Goal: Complete application form

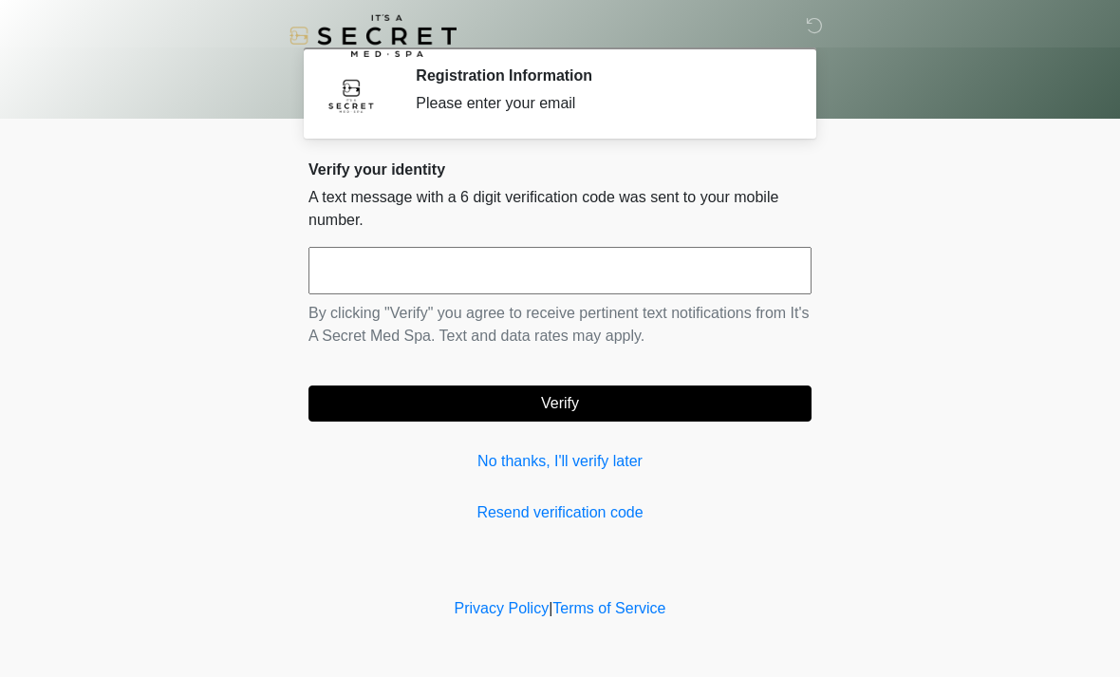
click at [568, 293] on input "text" at bounding box center [559, 270] width 503 height 47
type input "******"
click at [694, 400] on button "Verify" at bounding box center [559, 403] width 503 height 36
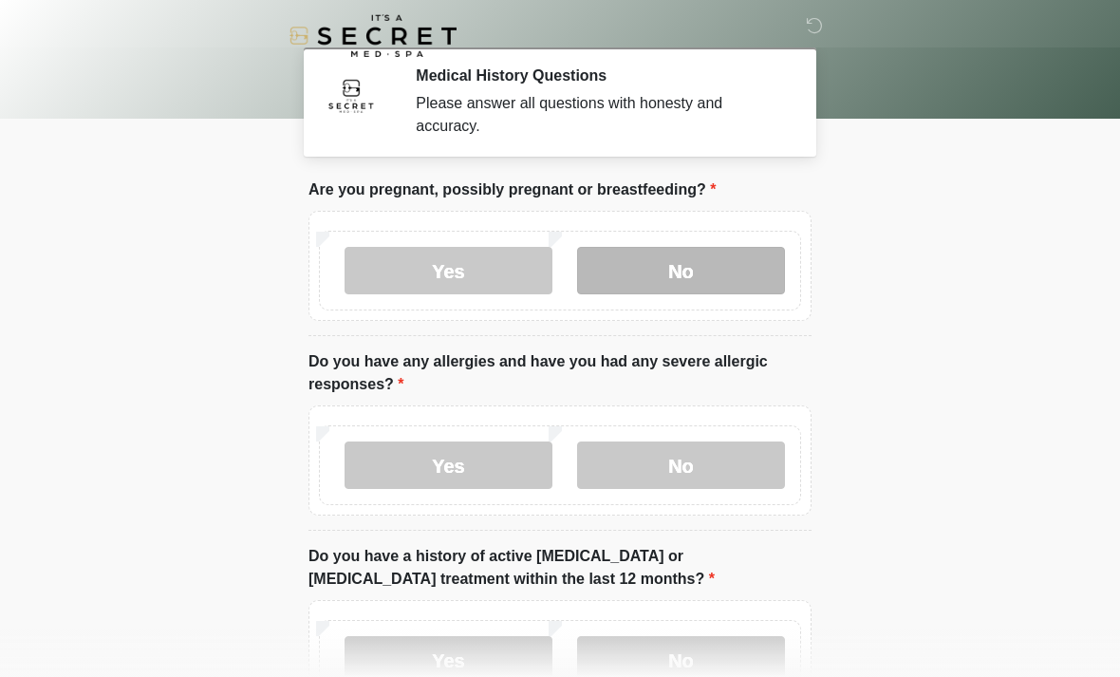
click at [692, 260] on label "No" at bounding box center [681, 270] width 208 height 47
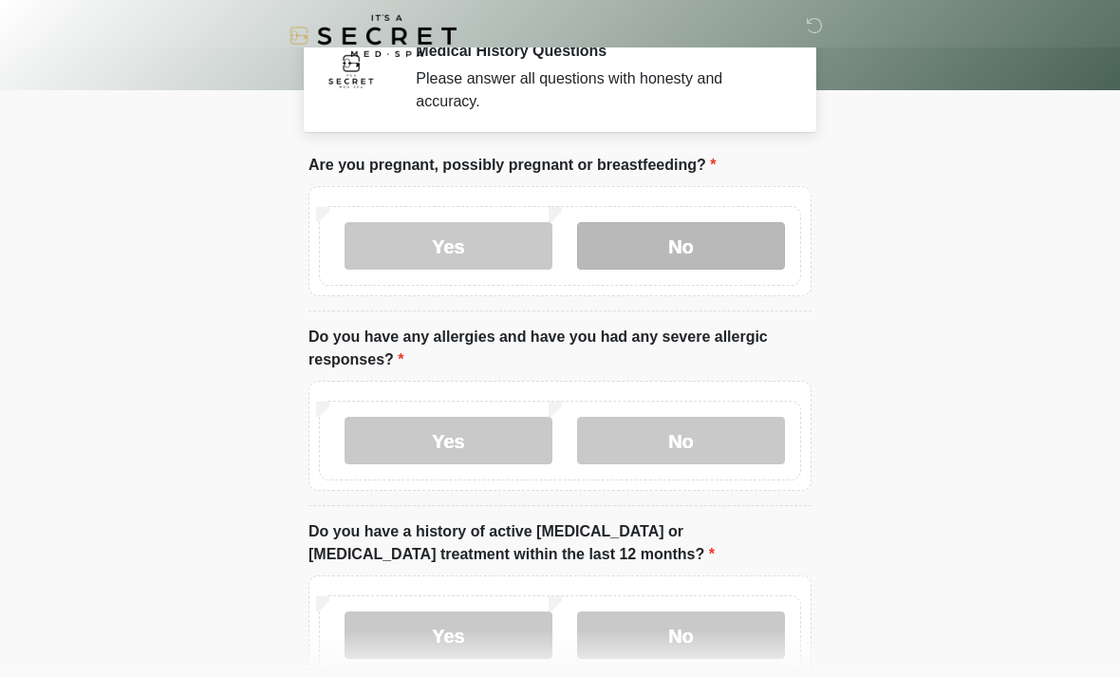
scroll to position [28, 0]
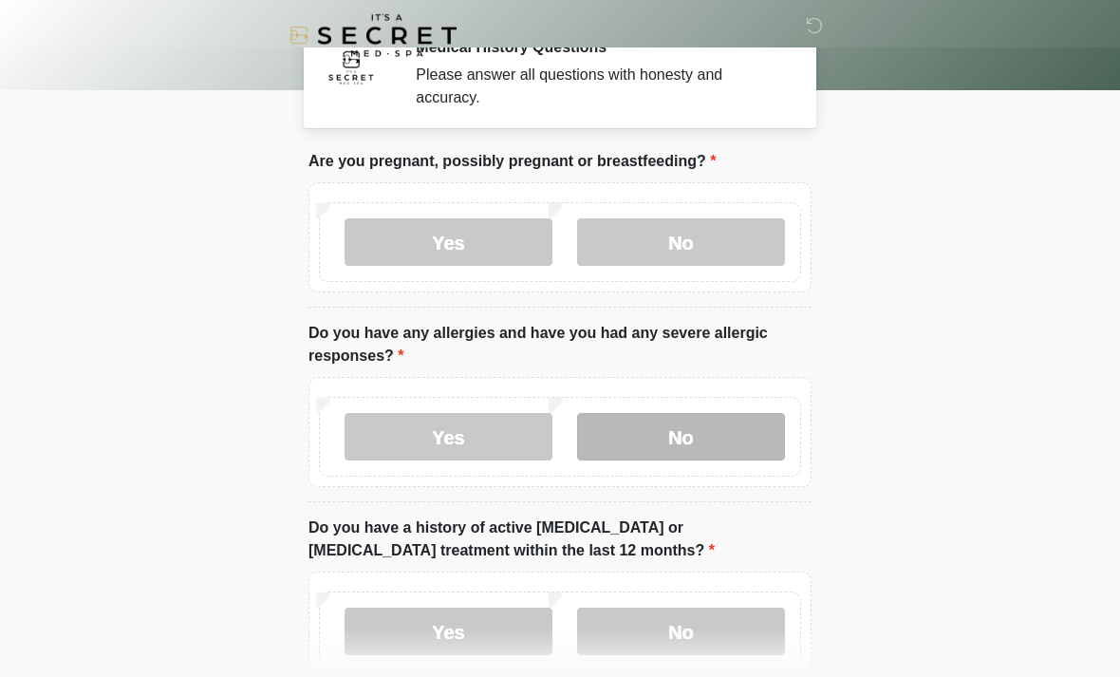
click at [660, 431] on label "No" at bounding box center [681, 437] width 208 height 47
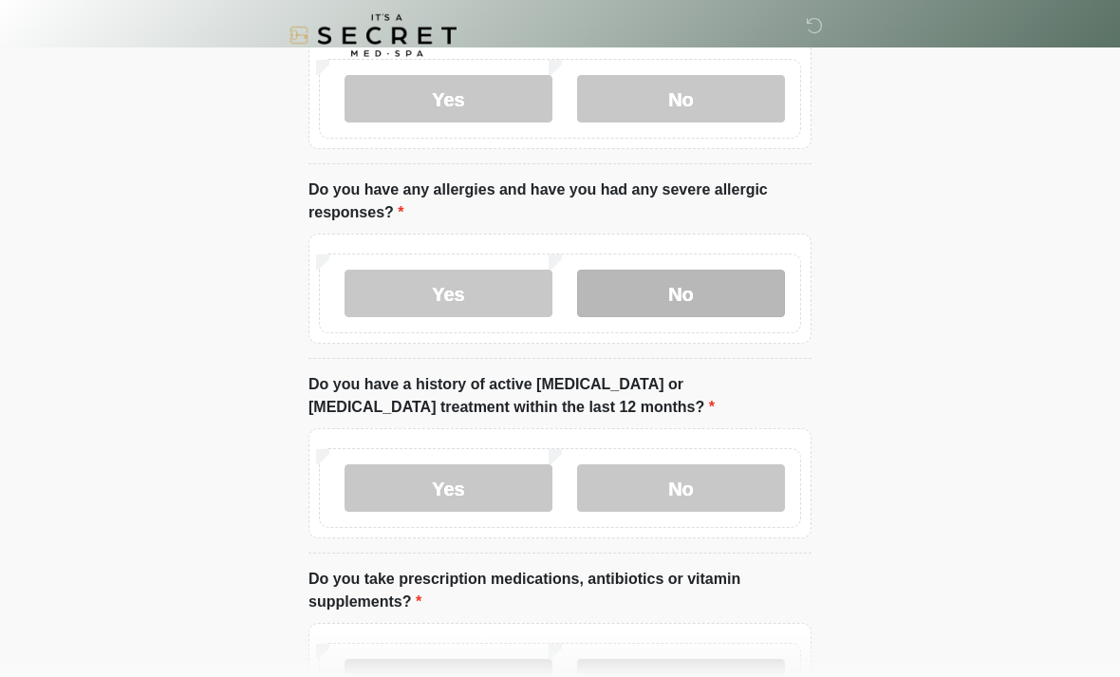
scroll to position [198, 0]
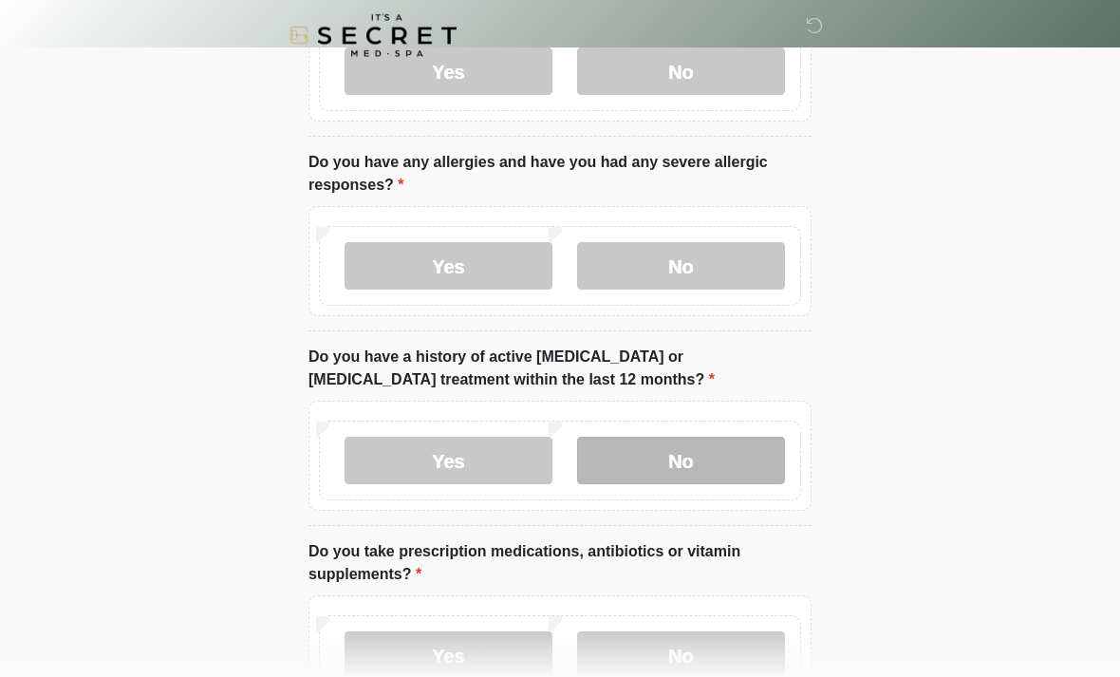
click at [677, 455] on label "No" at bounding box center [681, 461] width 208 height 47
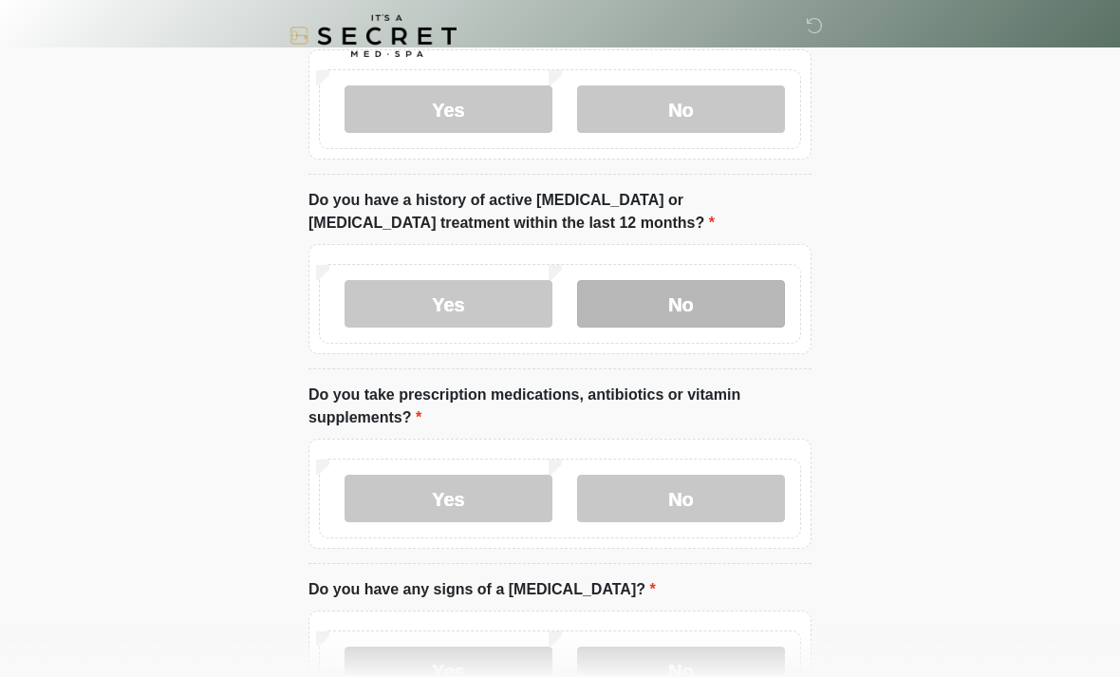
scroll to position [356, 0]
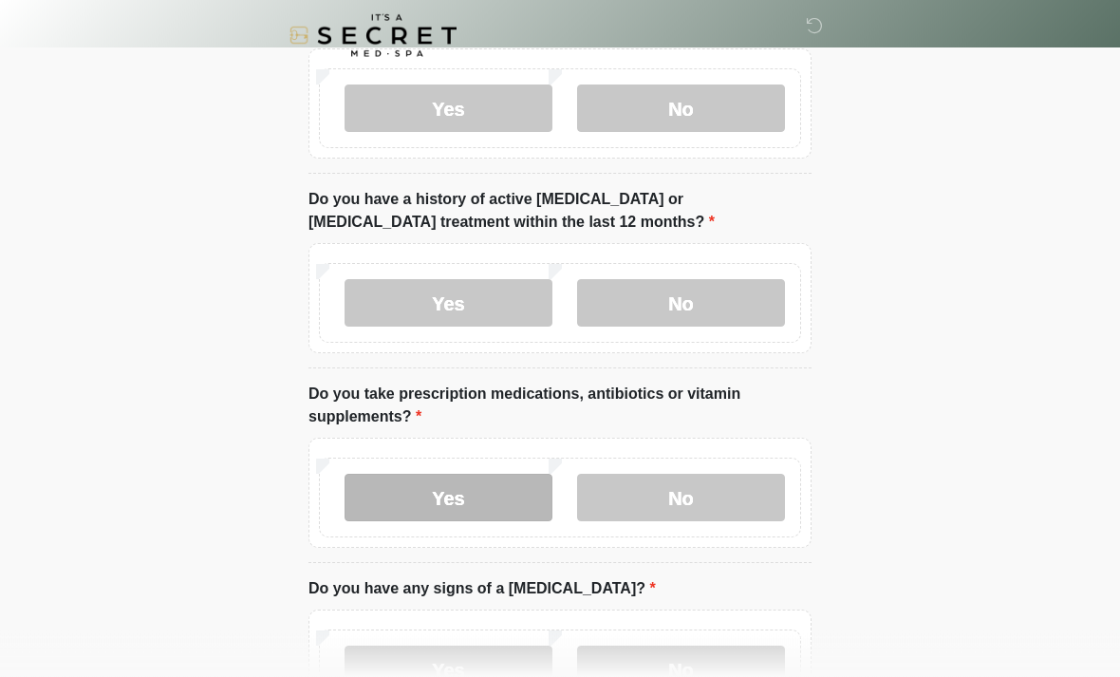
click at [486, 493] on label "Yes" at bounding box center [449, 498] width 208 height 47
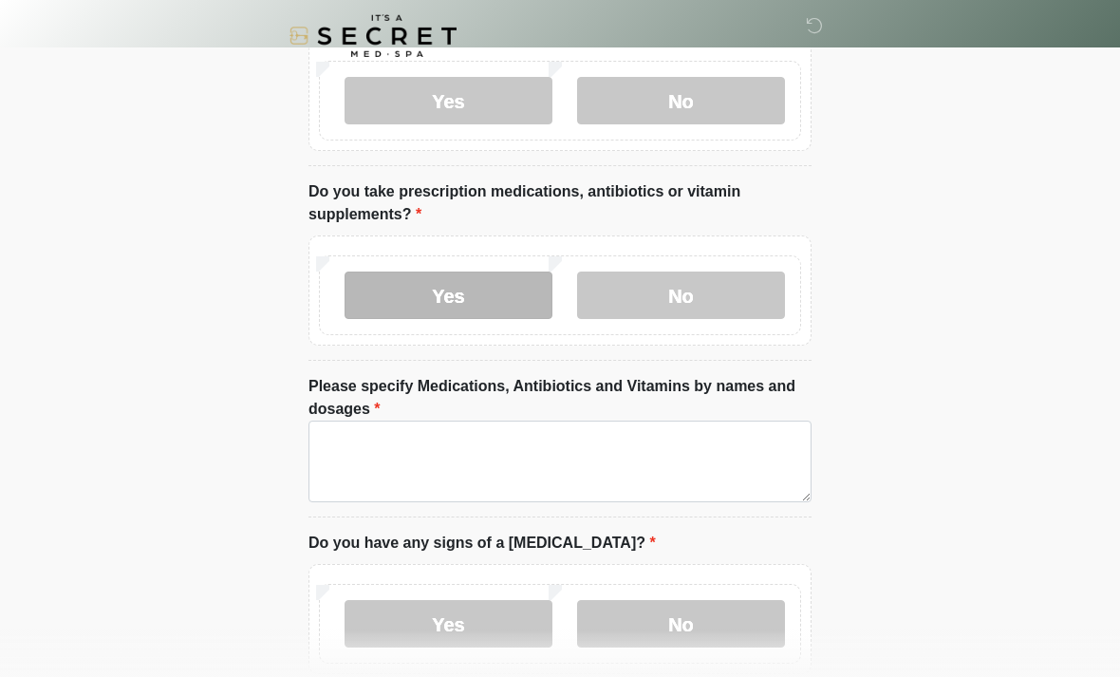
scroll to position [558, 0]
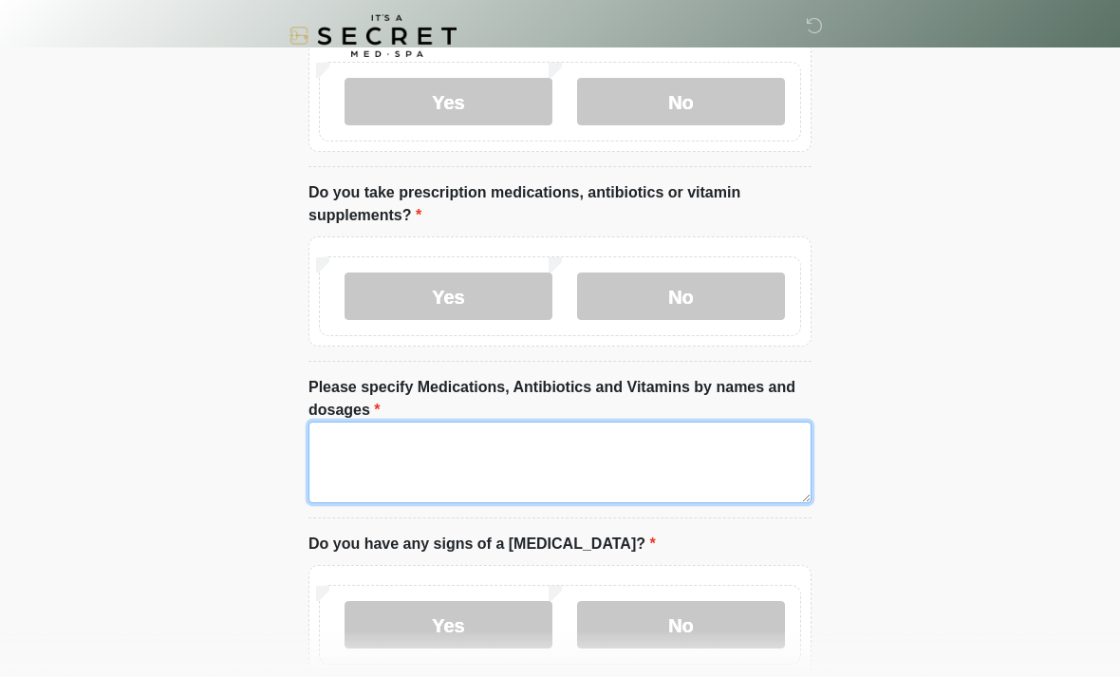
click at [617, 464] on textarea "Please specify Medications, Antibiotics and Vitamins by names and dosages" at bounding box center [559, 462] width 503 height 82
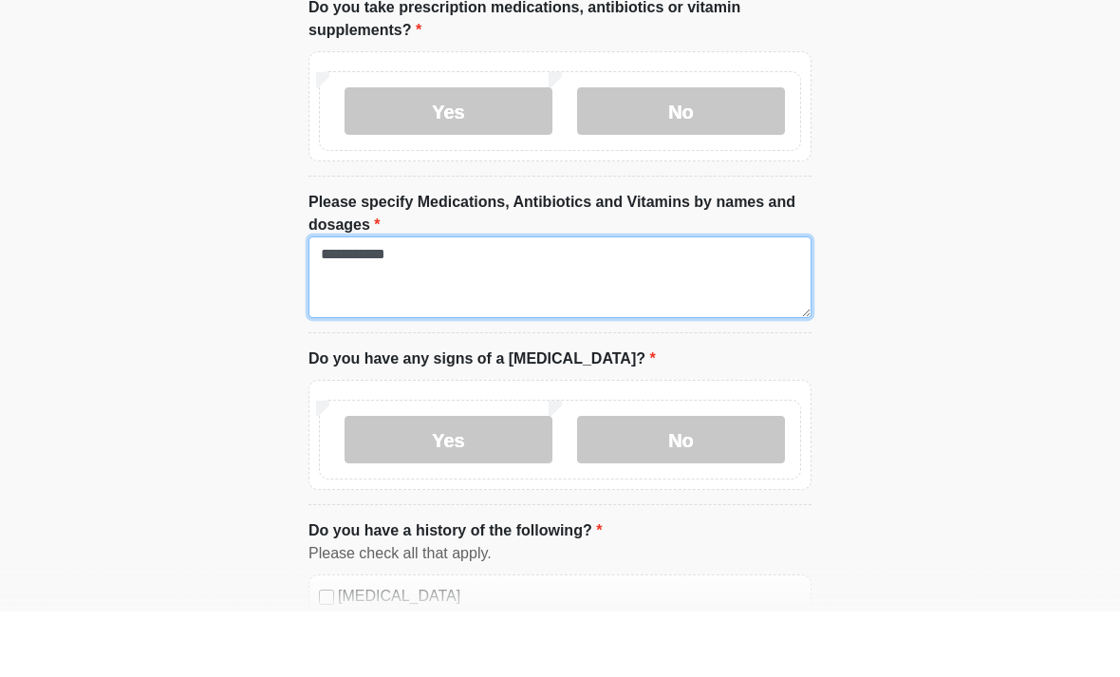
scroll to position [679, 0]
type textarea "**********"
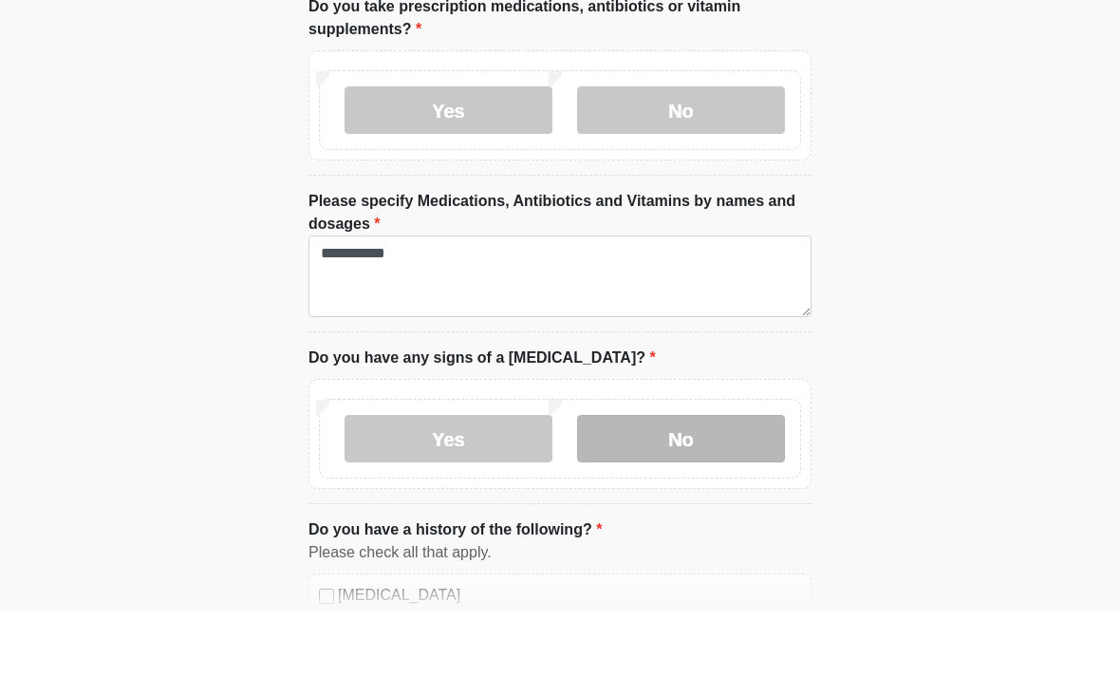
click at [712, 480] on label "No" at bounding box center [681, 503] width 208 height 47
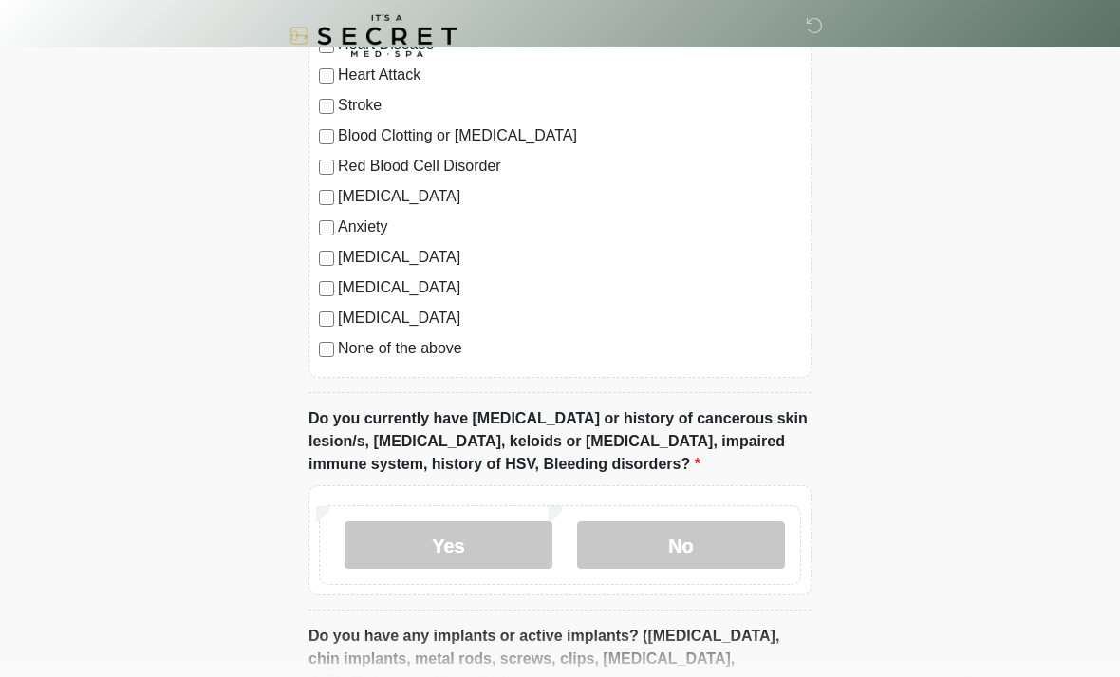
scroll to position [1331, 0]
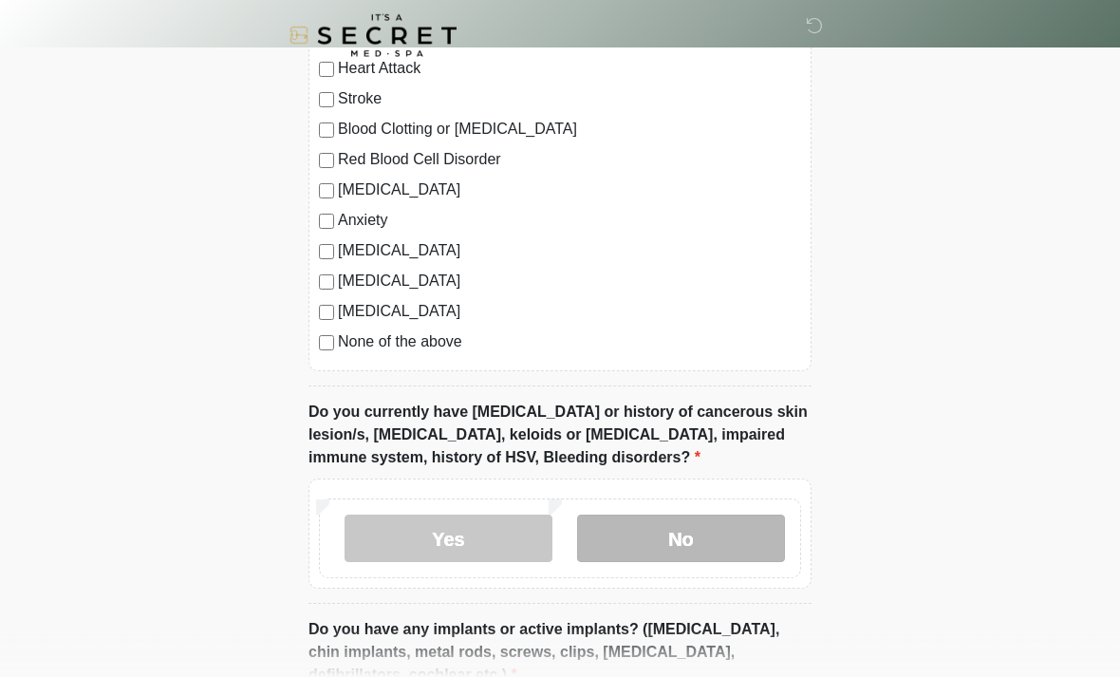
click at [711, 532] on label "No" at bounding box center [681, 538] width 208 height 47
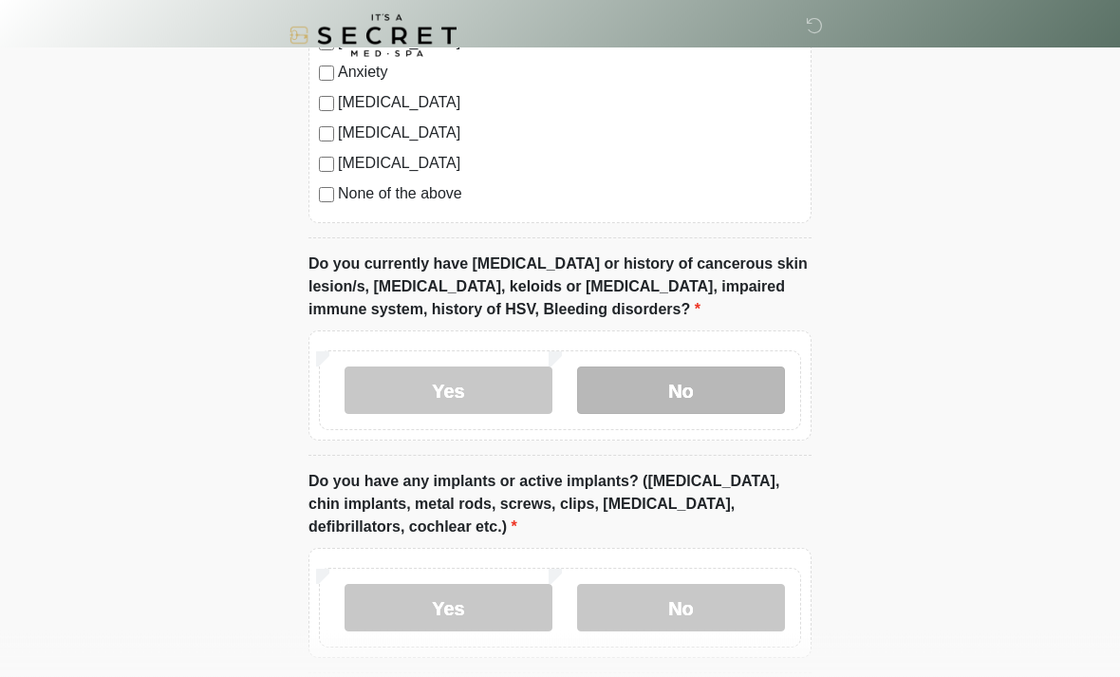
scroll to position [1480, 0]
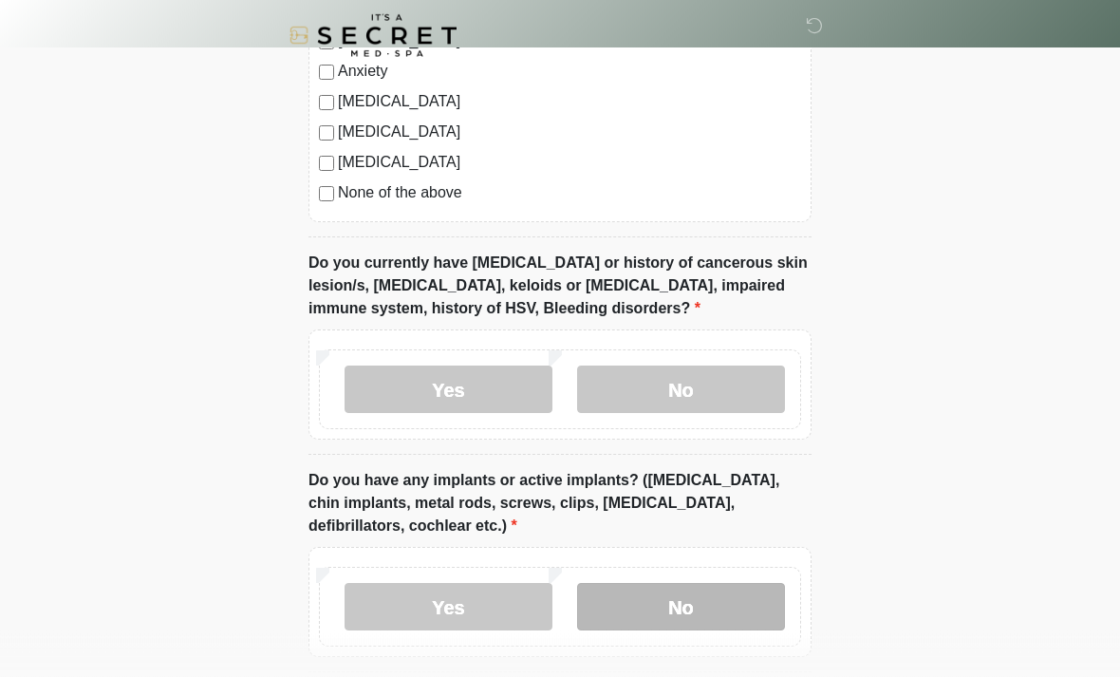
click at [709, 586] on label "No" at bounding box center [681, 607] width 208 height 47
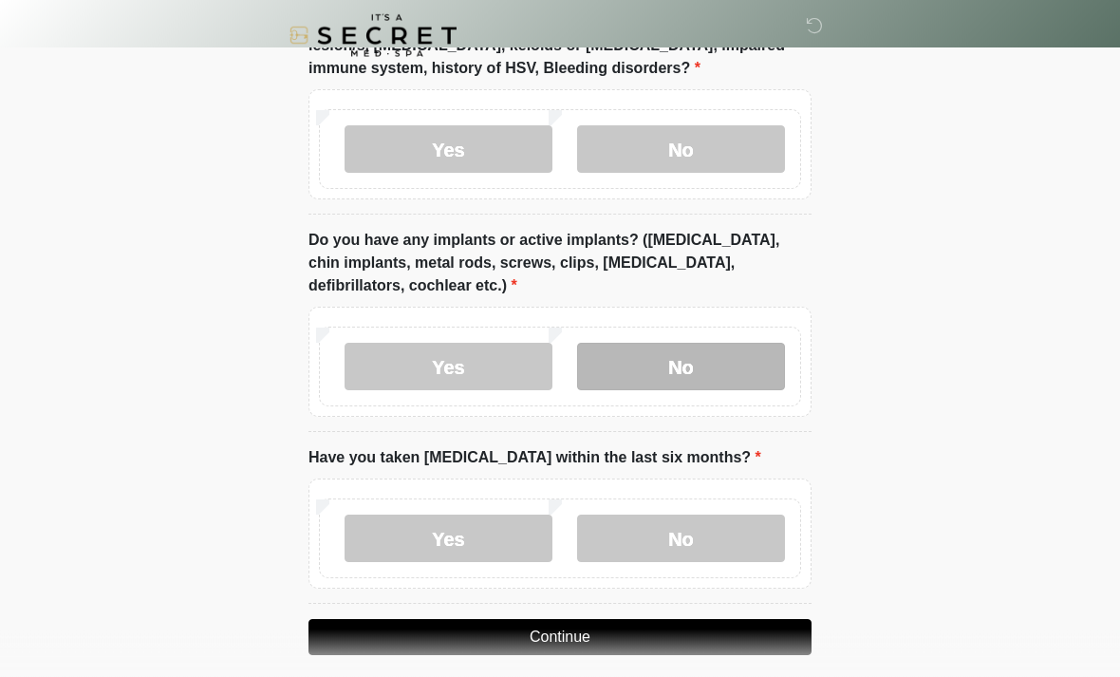
scroll to position [1736, 0]
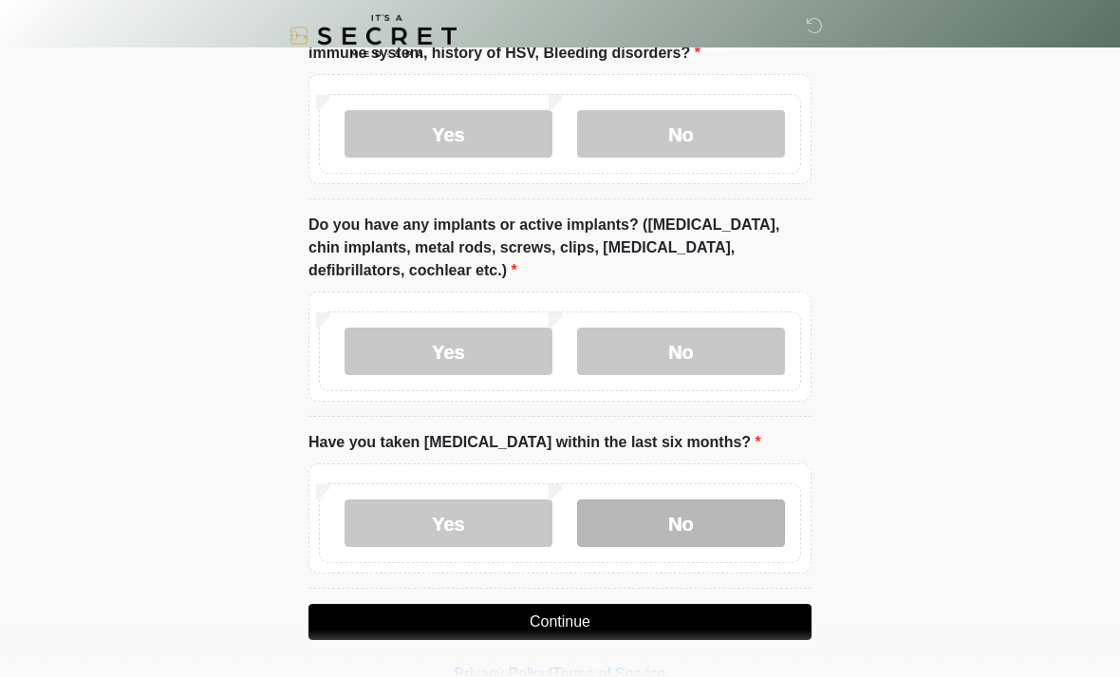
click at [711, 499] on label "No" at bounding box center [681, 522] width 208 height 47
click at [771, 604] on button "Continue" at bounding box center [559, 622] width 503 height 36
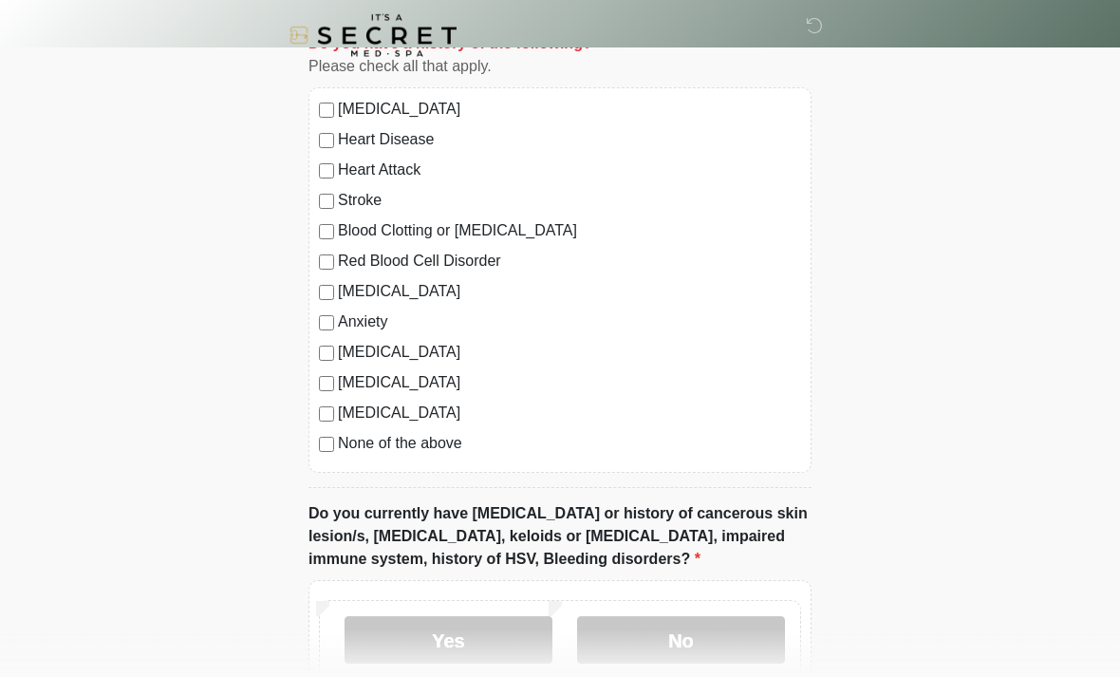
scroll to position [1230, 0]
click at [461, 447] on label "None of the above" at bounding box center [569, 443] width 463 height 23
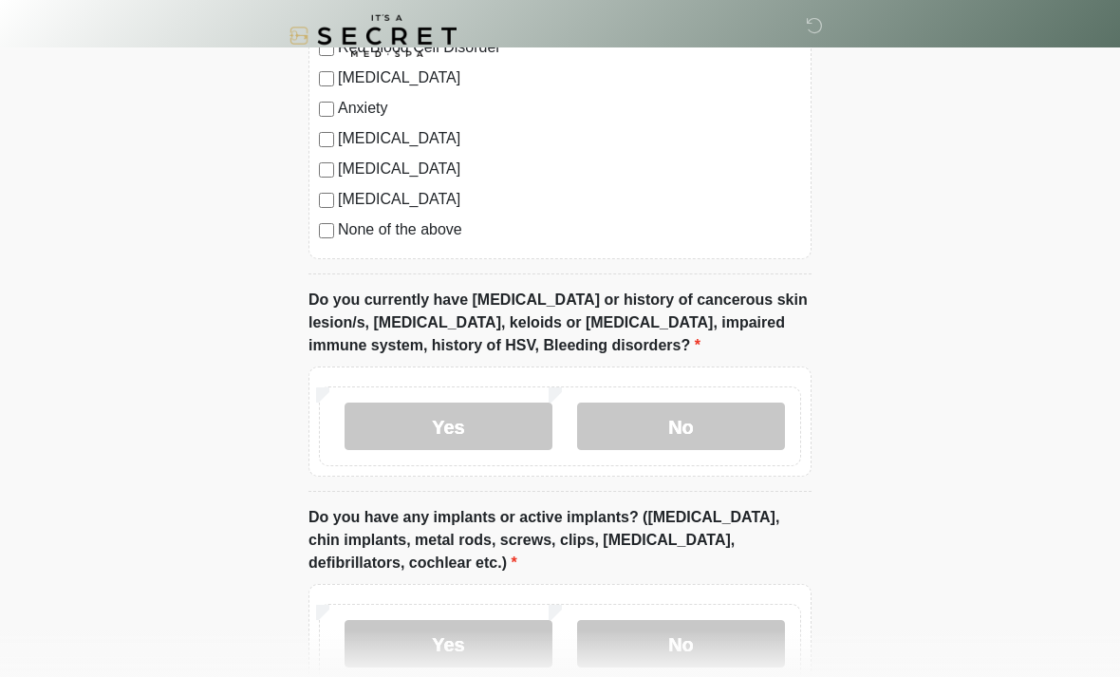
scroll to position [1736, 0]
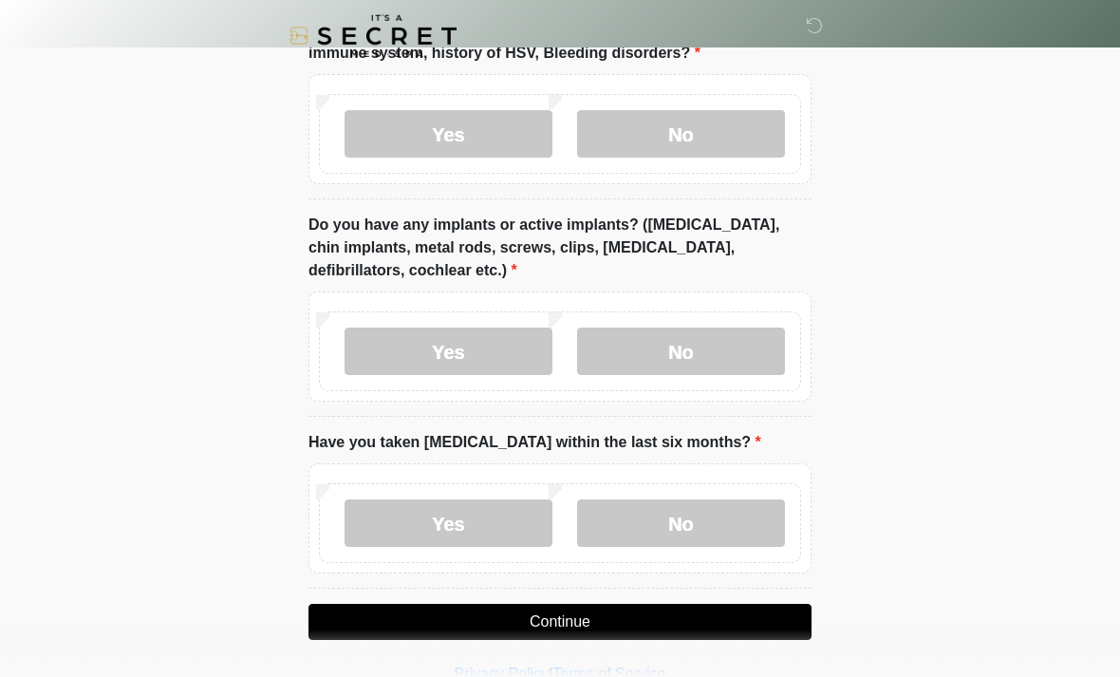
click at [712, 607] on button "Continue" at bounding box center [559, 622] width 503 height 36
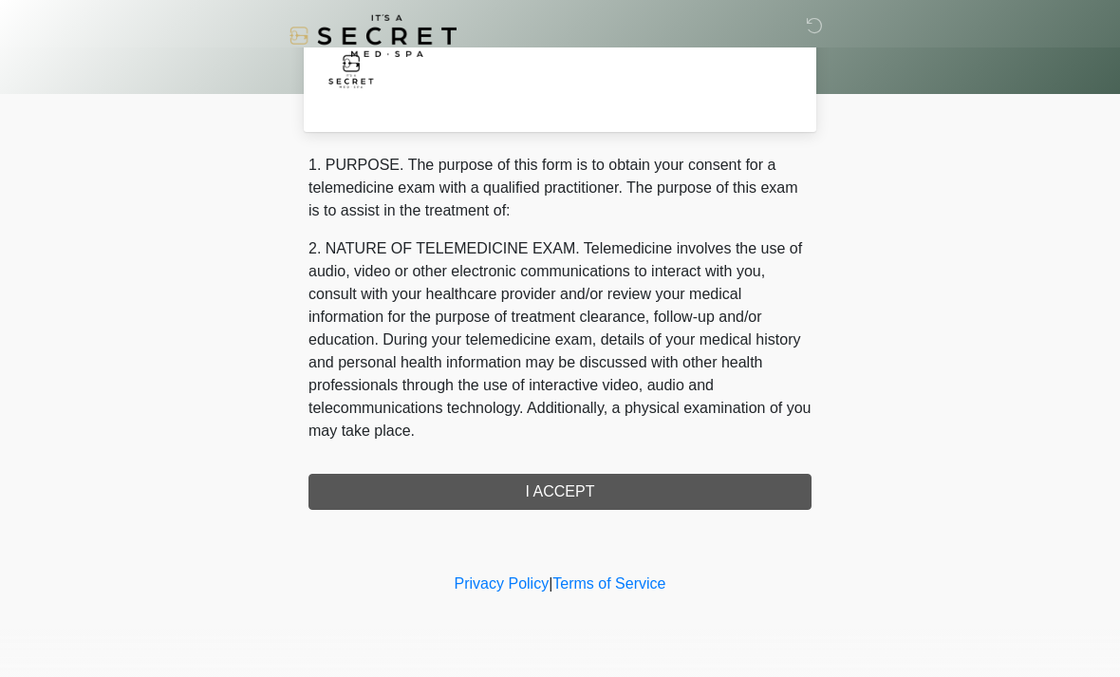
scroll to position [0, 0]
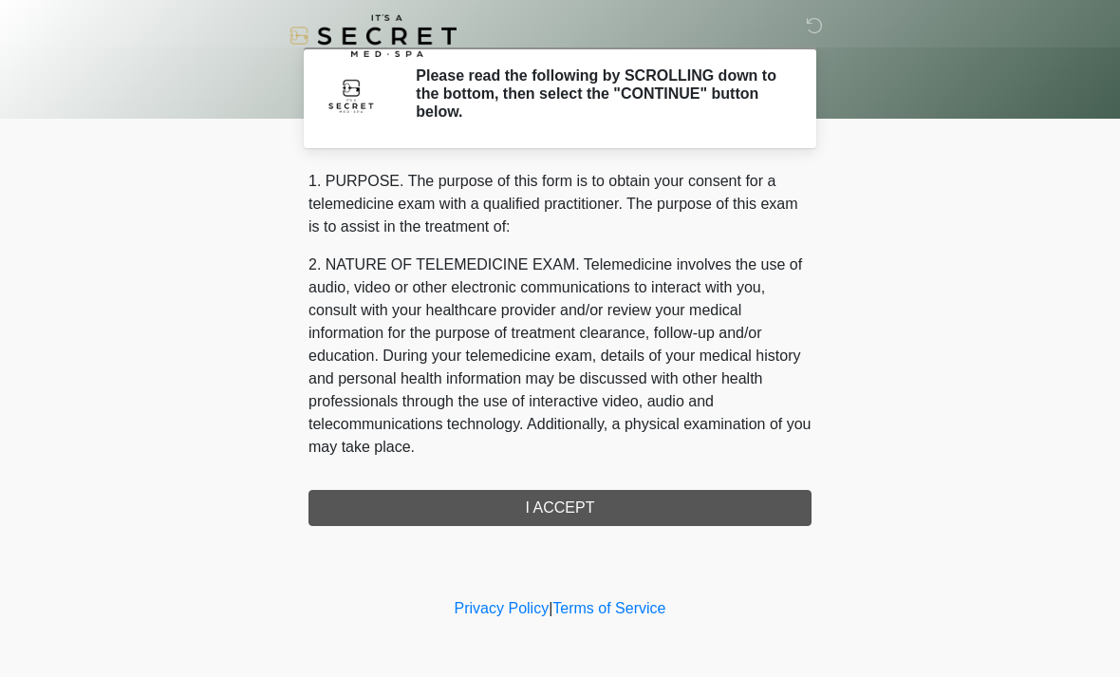
click at [684, 486] on div "1. PURPOSE. The purpose of this form is to obtain your consent for a telemedici…" at bounding box center [559, 348] width 503 height 356
click at [583, 493] on div "1. PURPOSE. The purpose of this form is to obtain your consent for a telemedici…" at bounding box center [559, 348] width 503 height 356
click at [626, 500] on div "1. PURPOSE. The purpose of this form is to obtain your consent for a telemedici…" at bounding box center [559, 348] width 503 height 356
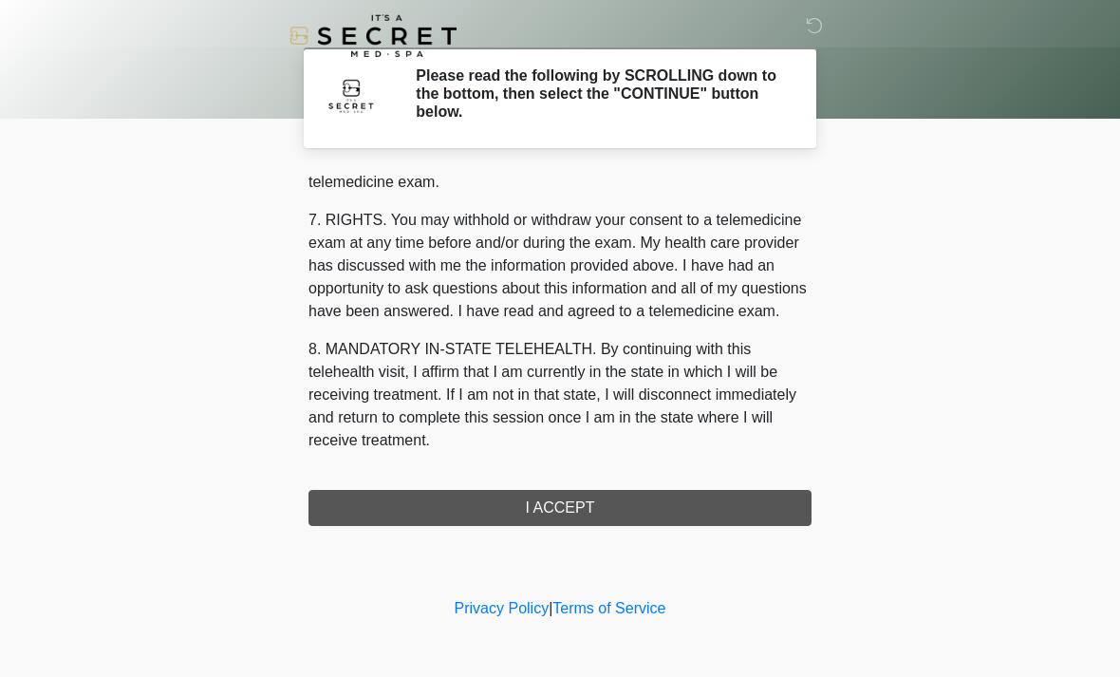
scroll to position [804, 0]
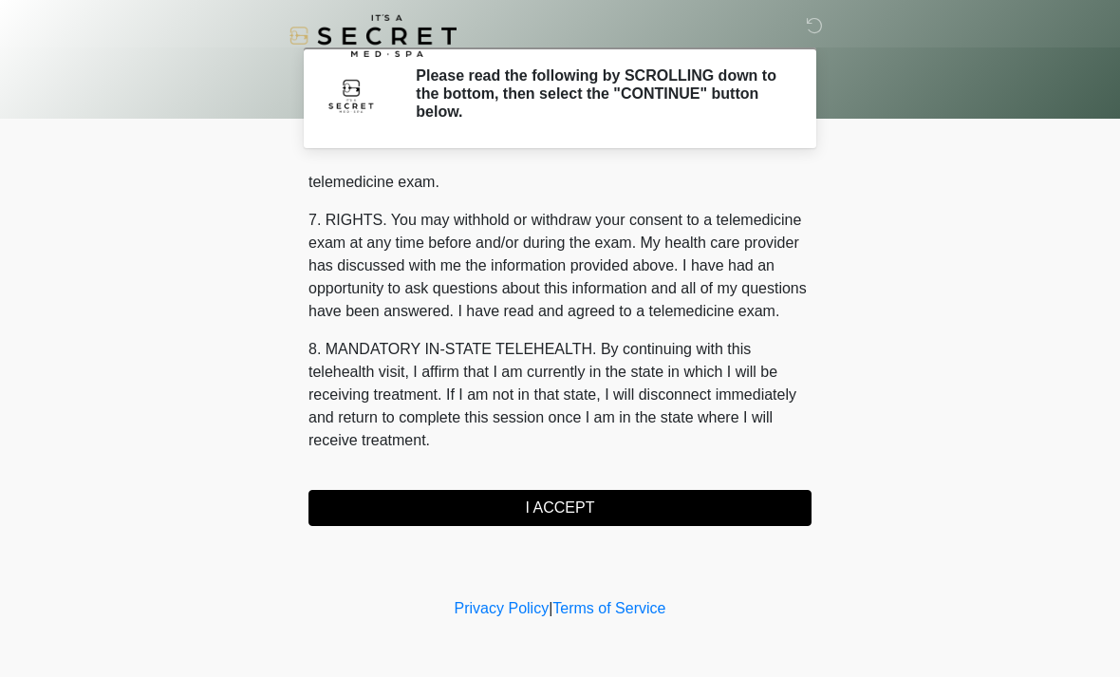
click at [625, 502] on button "I ACCEPT" at bounding box center [559, 508] width 503 height 36
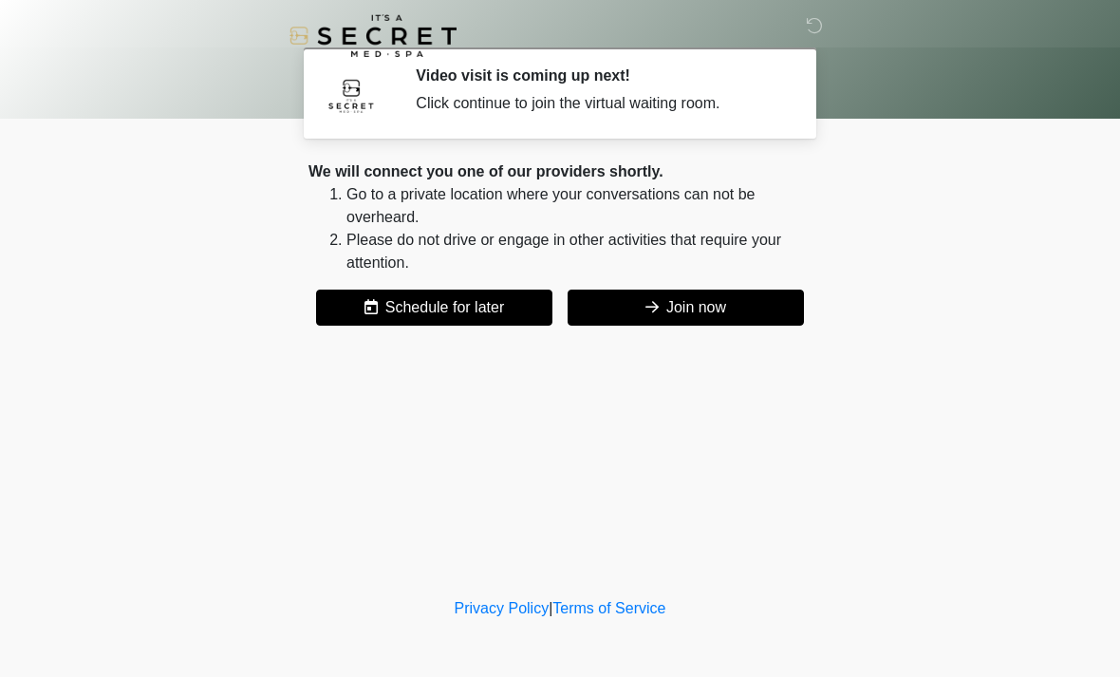
click at [742, 302] on button "Join now" at bounding box center [686, 308] width 236 height 36
